Goal: Find contact information: Find contact information

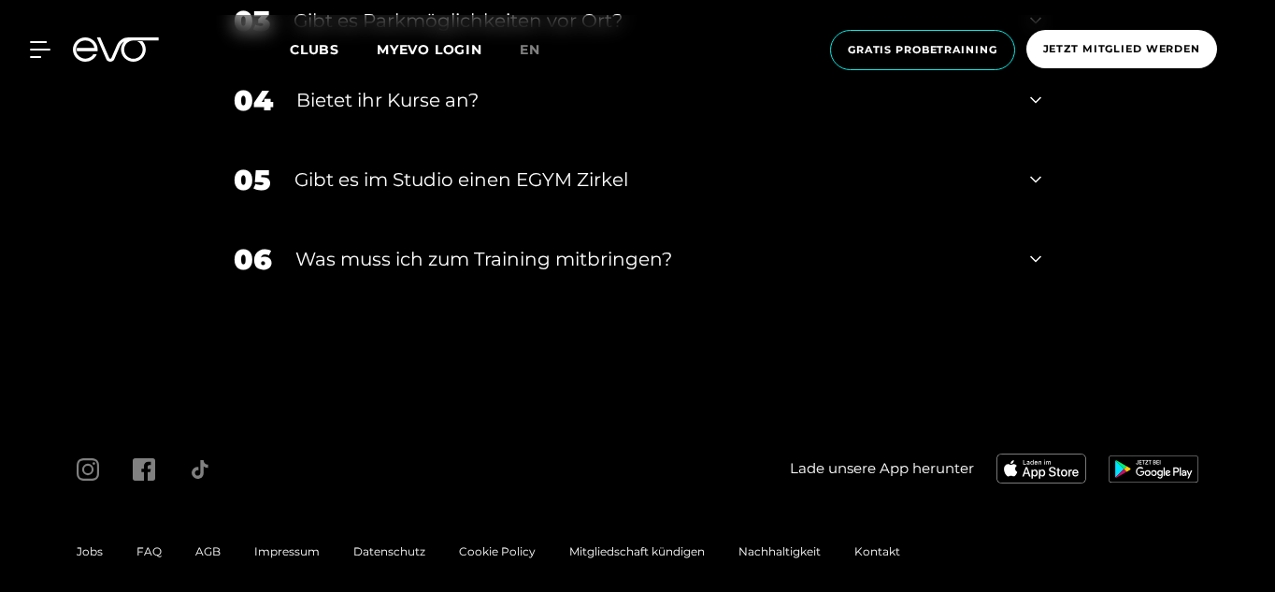
scroll to position [5671, 0]
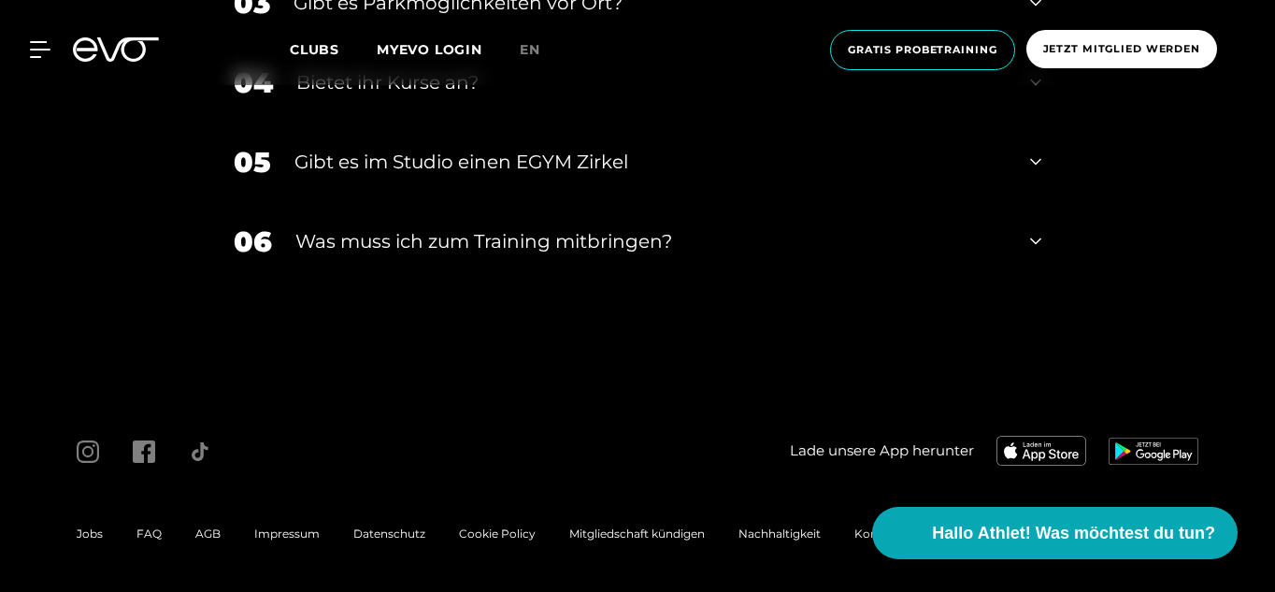
drag, startPoint x: 280, startPoint y: 539, endPoint x: 288, endPoint y: 265, distance: 274.0
click at [280, 539] on span "Impressum" at bounding box center [286, 533] width 65 height 14
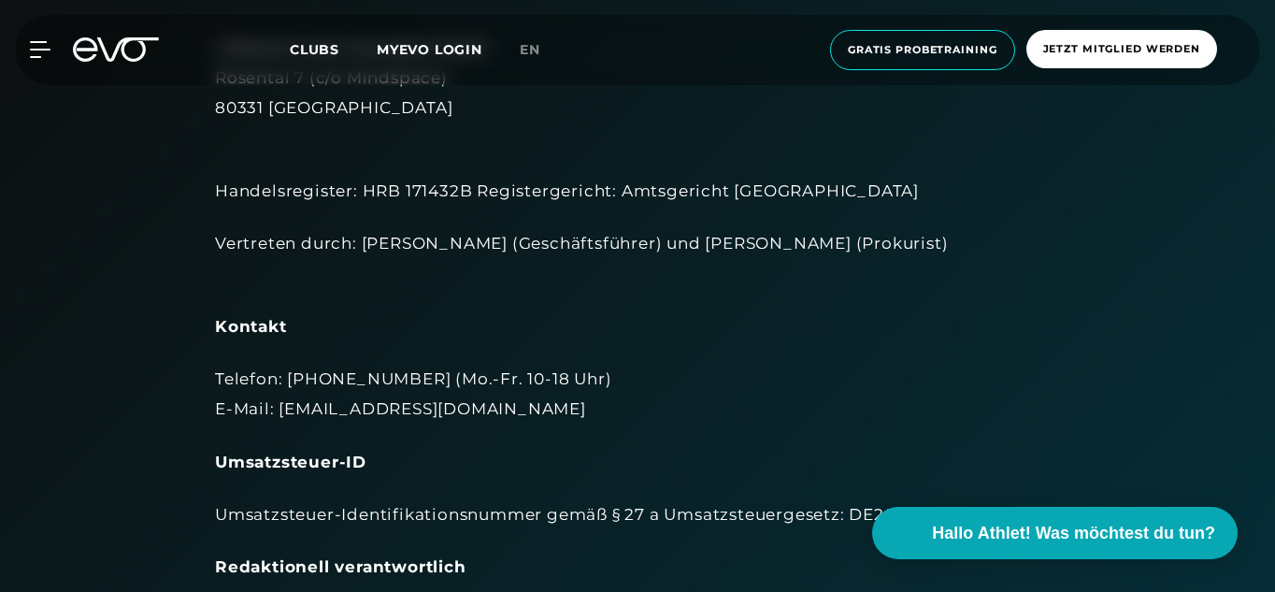
scroll to position [250, 0]
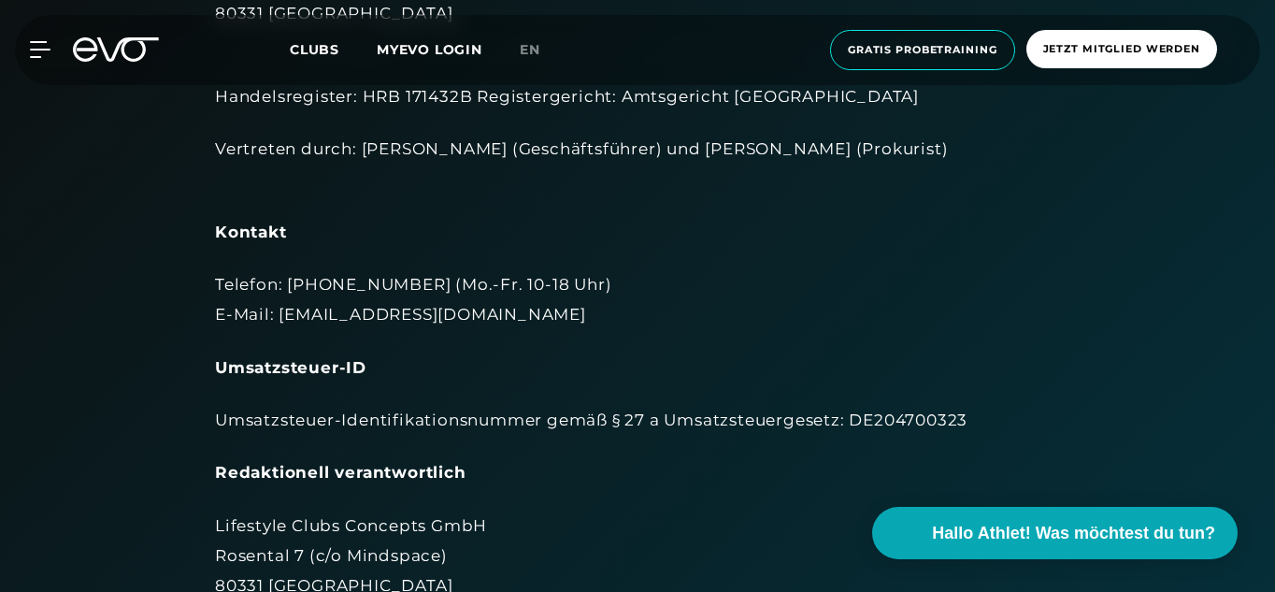
click at [282, 318] on div "Telefon: [PHONE_NUMBER] (Mo.-Fr. 10-18 Uhr) E-Mail: [EMAIL_ADDRESS][DOMAIN_NAME]" at bounding box center [637, 299] width 845 height 61
drag, startPoint x: 282, startPoint y: 318, endPoint x: 433, endPoint y: 322, distance: 150.5
click at [433, 322] on div "Telefon: [PHONE_NUMBER] (Mo.-Fr. 10-18 Uhr) E-Mail: [EMAIL_ADDRESS][DOMAIN_NAME]" at bounding box center [637, 299] width 845 height 61
copy div "[EMAIL_ADDRESS][DOMAIN_NAME]"
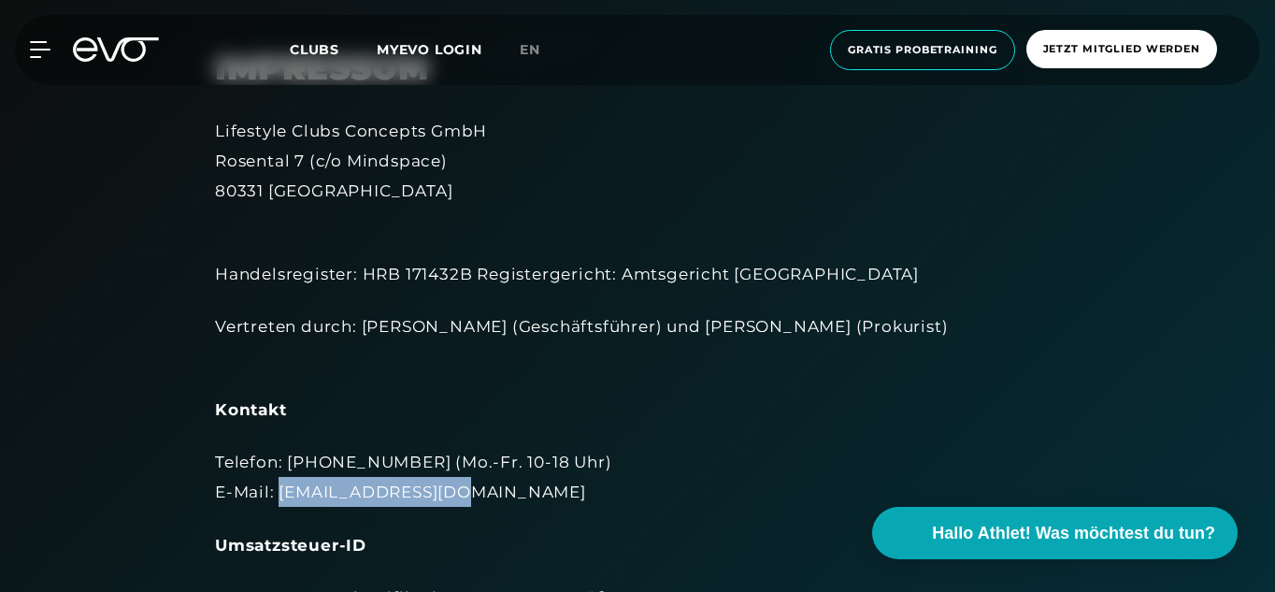
scroll to position [63, 0]
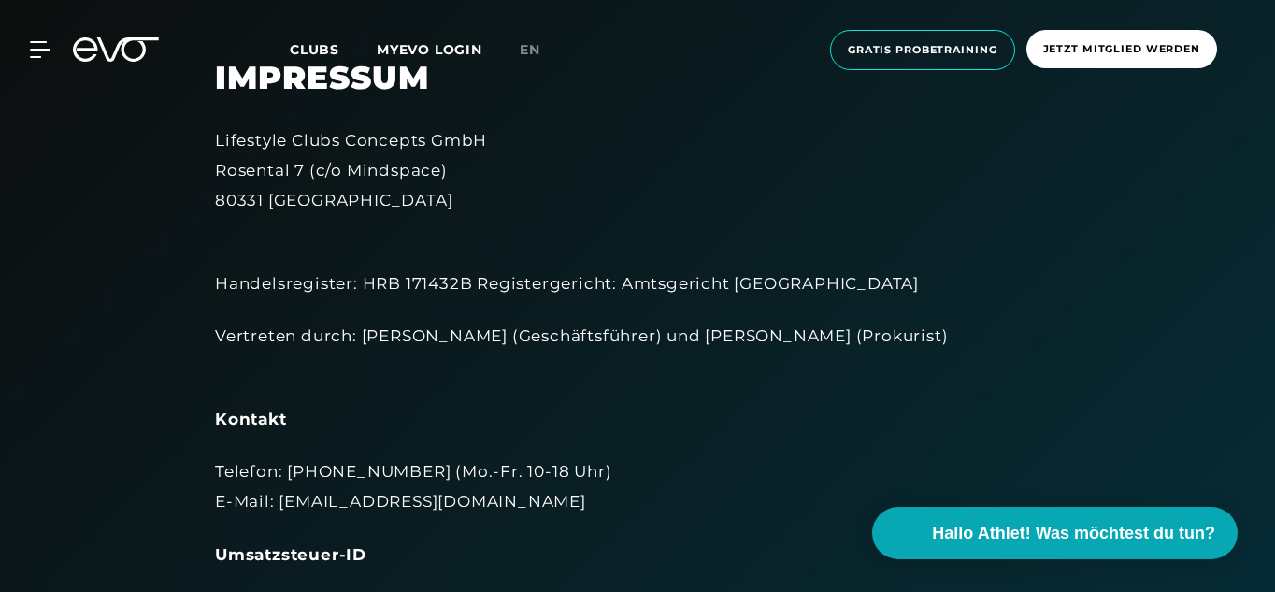
click at [369, 336] on div "Vertreten durch: [PERSON_NAME] (Geschäftsführer) und [PERSON_NAME] (Prokurist)" at bounding box center [637, 351] width 845 height 61
drag, startPoint x: 369, startPoint y: 336, endPoint x: 484, endPoint y: 336, distance: 115.0
click at [484, 336] on div "Vertreten durch: [PERSON_NAME] (Geschäftsführer) und [PERSON_NAME] (Prokurist)" at bounding box center [637, 351] width 845 height 61
copy div "[PERSON_NAME]"
